Goal: Entertainment & Leisure: Consume media (video, audio)

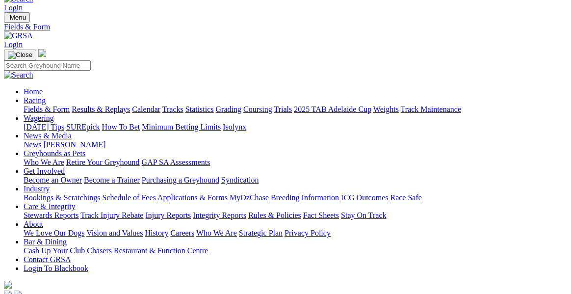
scroll to position [18, 0]
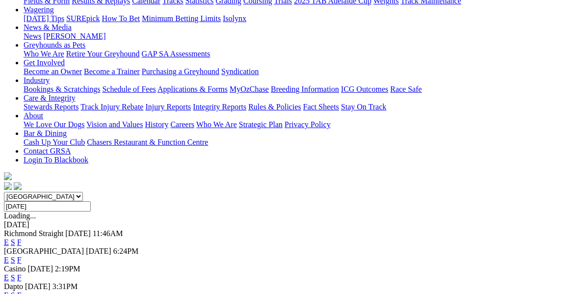
scroll to position [130, 0]
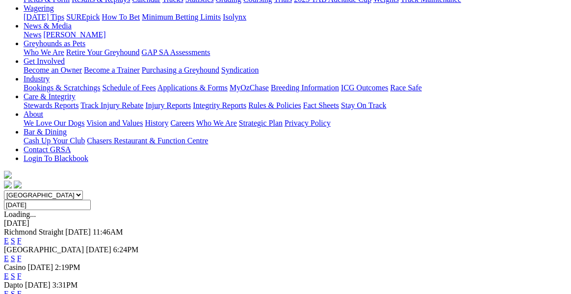
click at [9, 237] on link "E" at bounding box center [6, 241] width 5 height 8
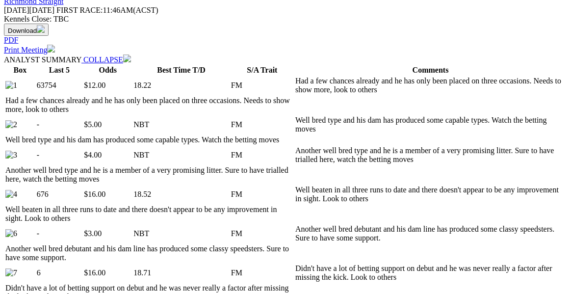
scroll to position [492, 0]
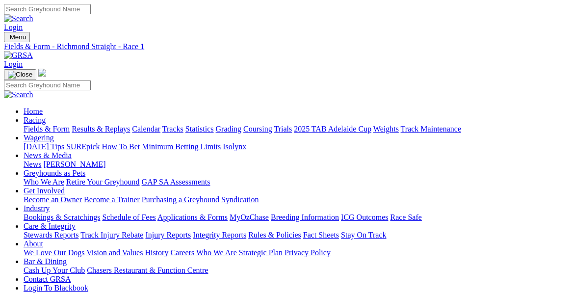
scroll to position [0, 0]
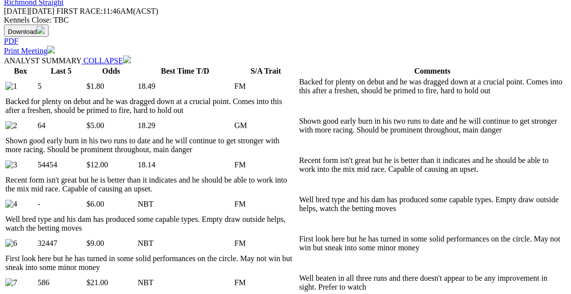
scroll to position [470, 0]
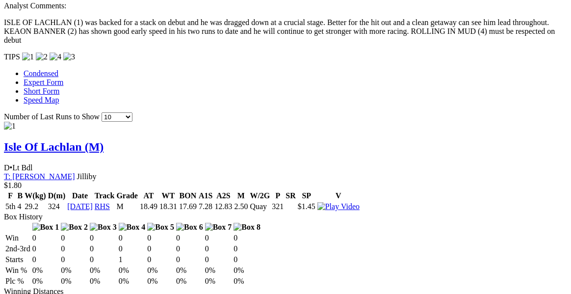
scroll to position [968, 0]
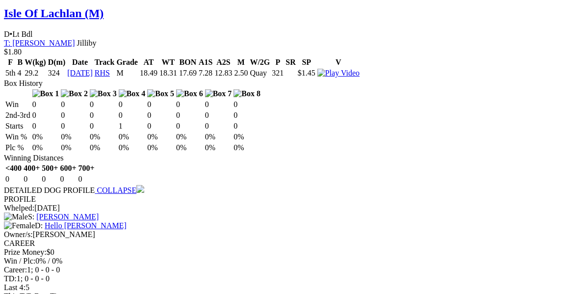
scroll to position [1101, 0]
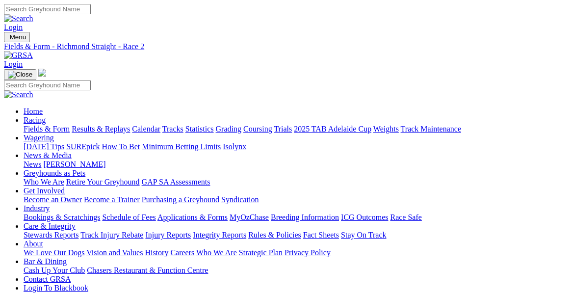
scroll to position [0, 0]
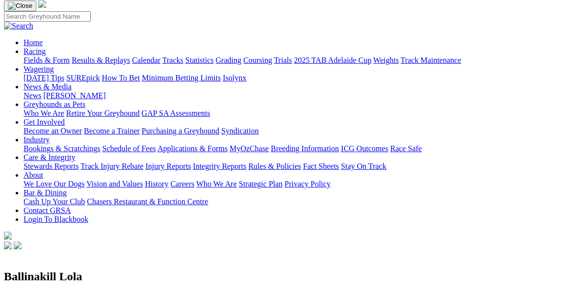
scroll to position [60, 0]
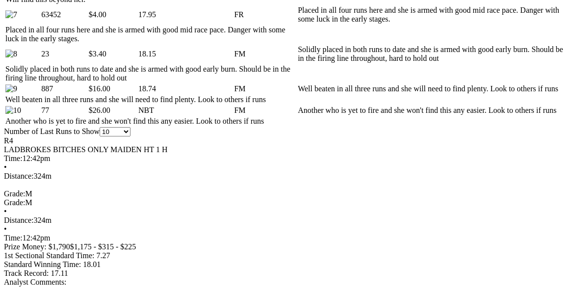
scroll to position [777, 0]
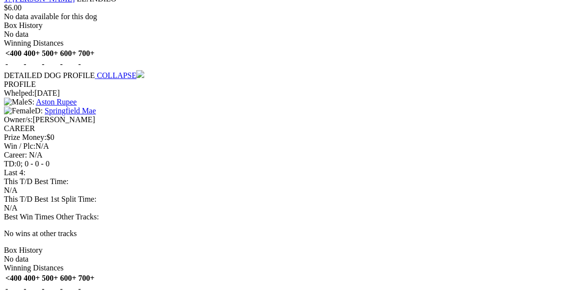
scroll to position [1770, 0]
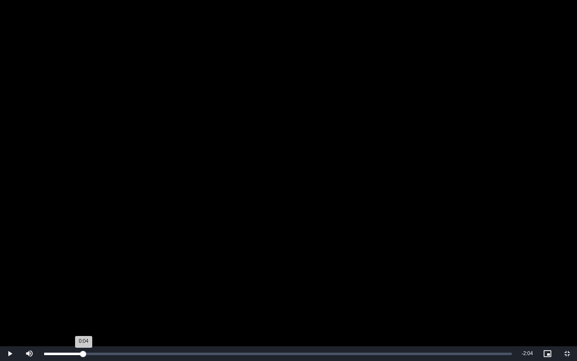
click at [83, 294] on div "Loaded : 8.90% 0:11 0:04" at bounding box center [278, 354] width 468 height 2
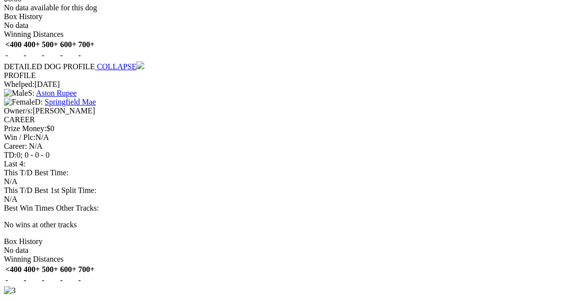
drag, startPoint x: 237, startPoint y: 193, endPoint x: 251, endPoint y: 198, distance: 15.1
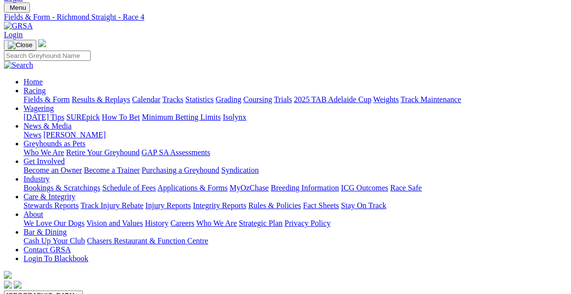
scroll to position [0, 0]
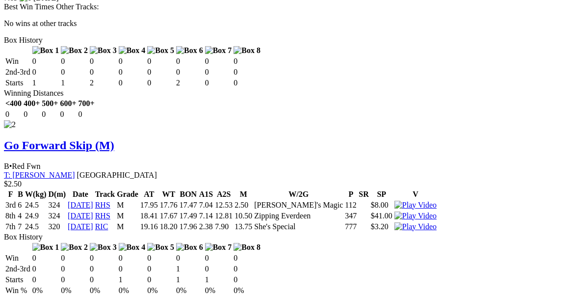
scroll to position [1597, 0]
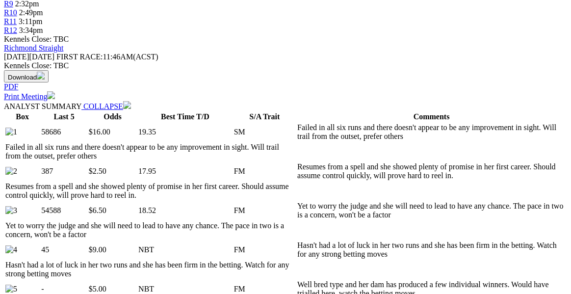
scroll to position [8, 0]
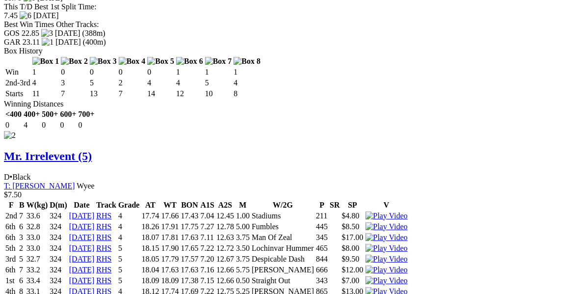
scroll to position [1613, 0]
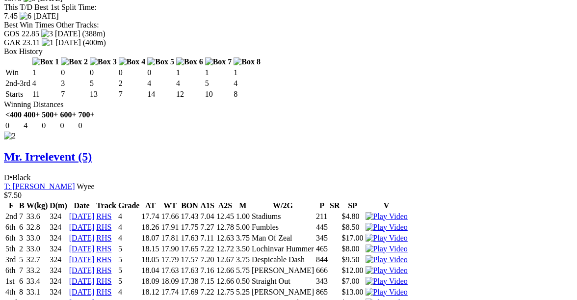
drag, startPoint x: 224, startPoint y: 194, endPoint x: 234, endPoint y: 196, distance: 10.0
drag, startPoint x: 252, startPoint y: 29, endPoint x: 228, endPoint y: 27, distance: 24.1
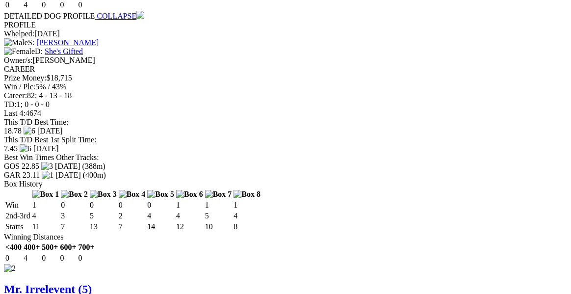
scroll to position [1480, 0]
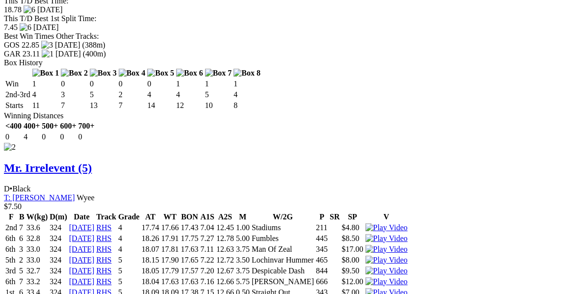
scroll to position [1602, 0]
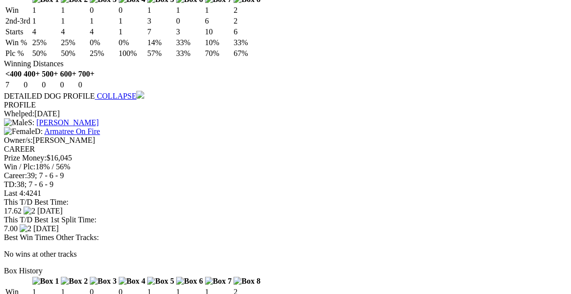
scroll to position [1964, 0]
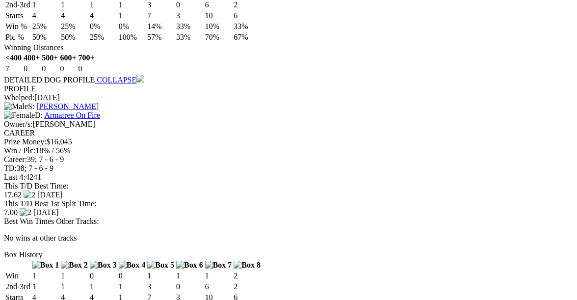
drag, startPoint x: 236, startPoint y: 194, endPoint x: 243, endPoint y: 197, distance: 8.4
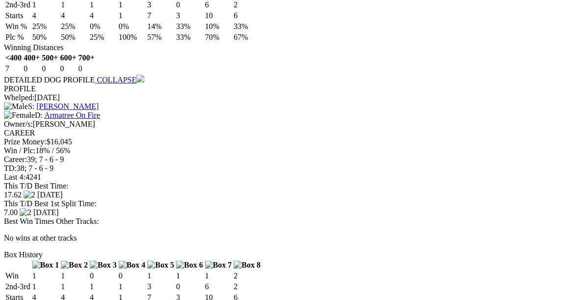
drag, startPoint x: 231, startPoint y: 194, endPoint x: 237, endPoint y: 195, distance: 6.1
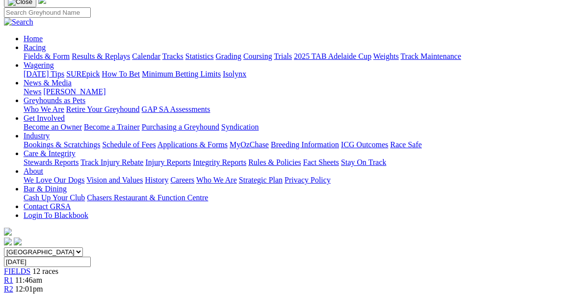
scroll to position [61, 0]
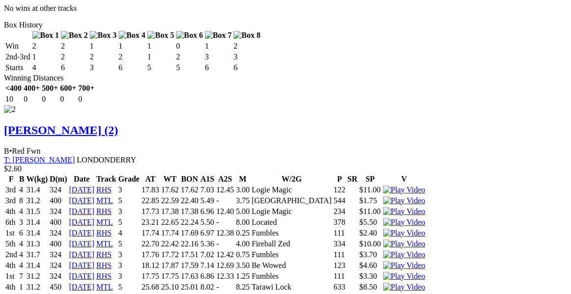
scroll to position [1577, 0]
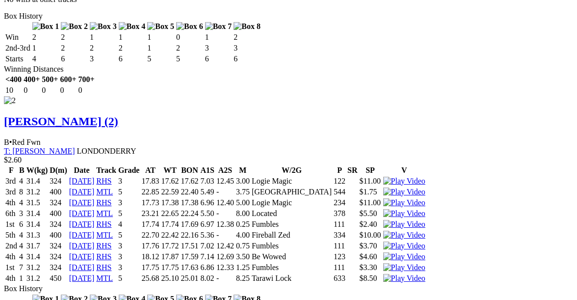
drag, startPoint x: 240, startPoint y: 194, endPoint x: 245, endPoint y: 196, distance: 5.7
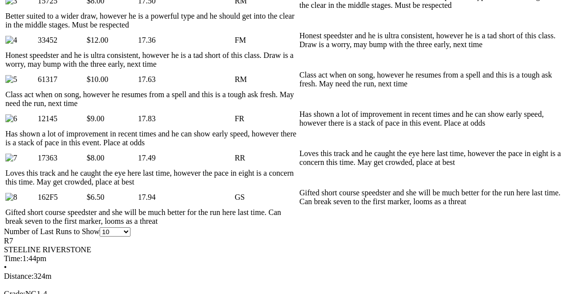
scroll to position [630, 0]
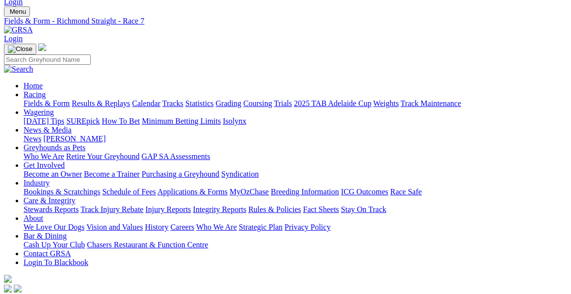
scroll to position [0, 0]
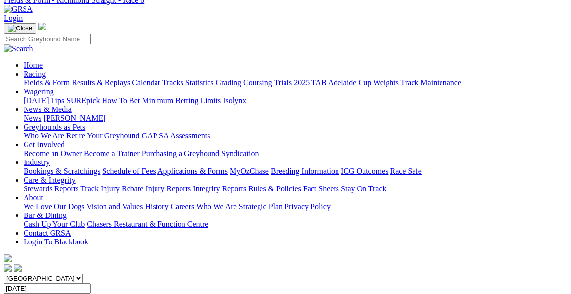
scroll to position [41, 0]
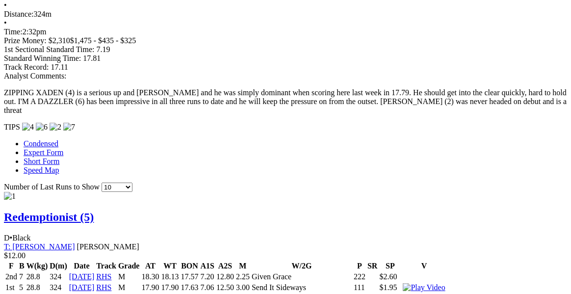
scroll to position [1025, 0]
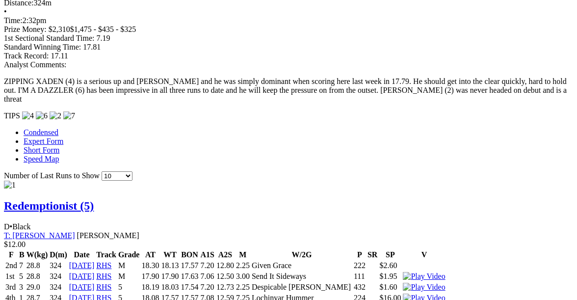
drag, startPoint x: 236, startPoint y: 194, endPoint x: 242, endPoint y: 195, distance: 6.5
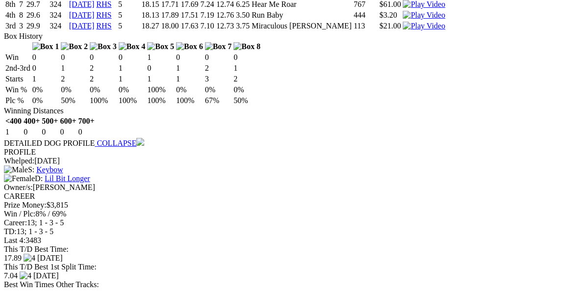
scroll to position [1327, 0]
